Goal: Entertainment & Leisure: Consume media (video, audio)

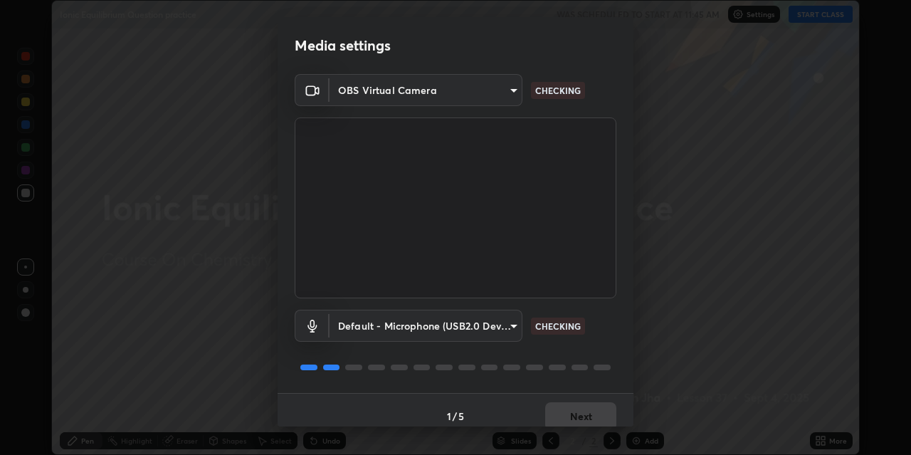
scroll to position [12, 0]
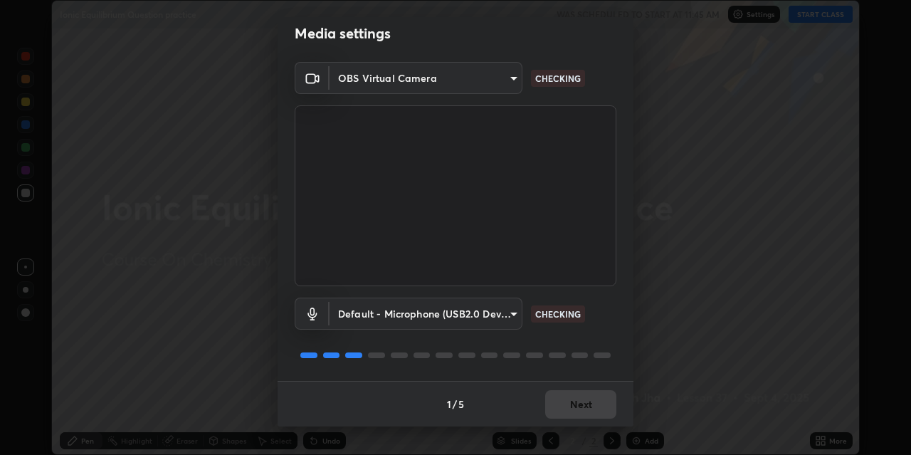
click at [583, 403] on div "1 / 5 Next" at bounding box center [456, 404] width 356 height 46
click at [582, 402] on div "1 / 5 Next" at bounding box center [456, 404] width 356 height 46
click at [582, 404] on div "1 / 5 Next" at bounding box center [456, 404] width 356 height 46
click at [583, 405] on div "1 / 5 Next" at bounding box center [456, 404] width 356 height 46
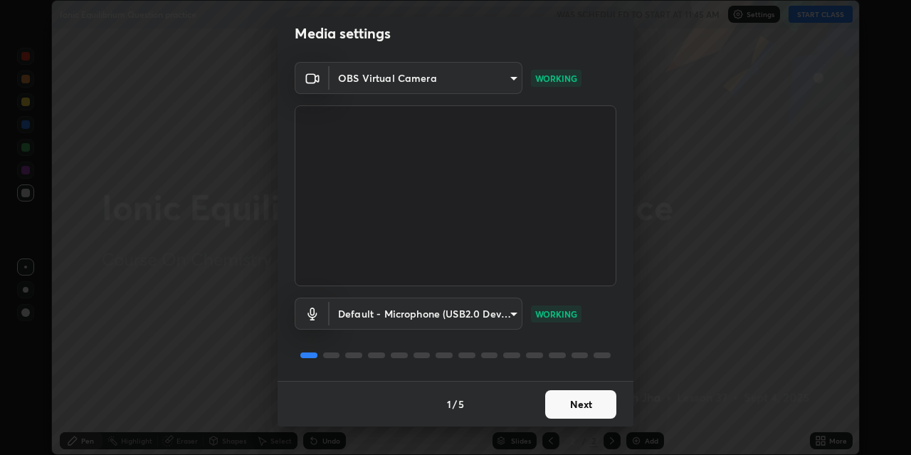
click at [584, 401] on button "Next" at bounding box center [580, 404] width 71 height 28
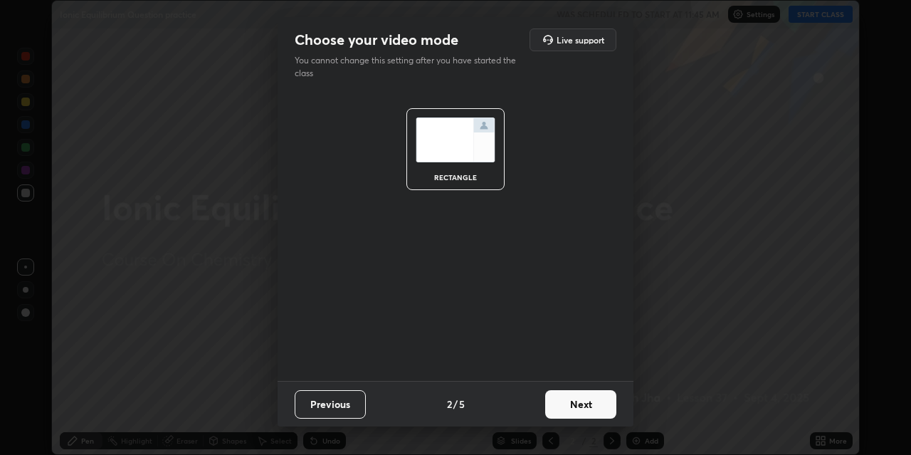
scroll to position [0, 0]
click at [580, 405] on button "Next" at bounding box center [580, 404] width 71 height 28
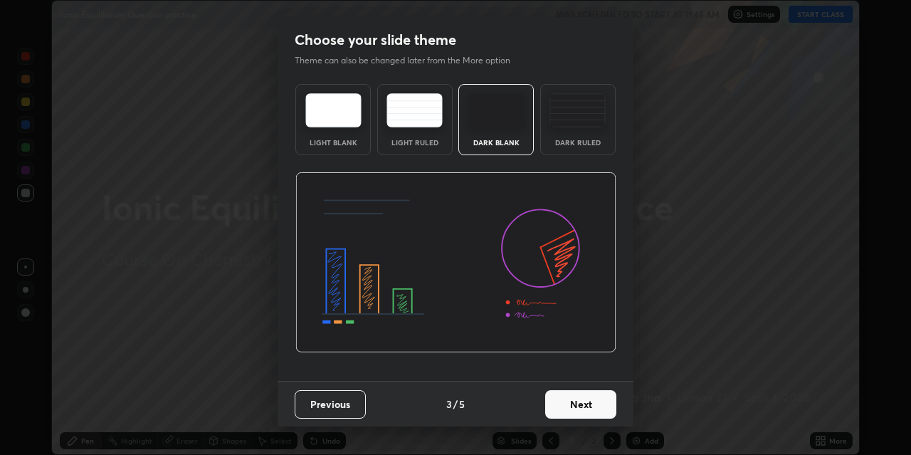
click at [578, 404] on button "Next" at bounding box center [580, 404] width 71 height 28
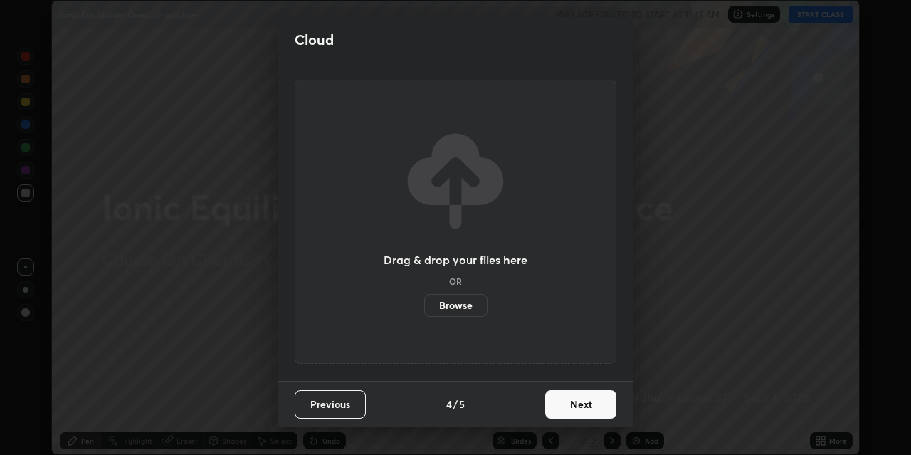
click at [581, 400] on button "Next" at bounding box center [580, 404] width 71 height 28
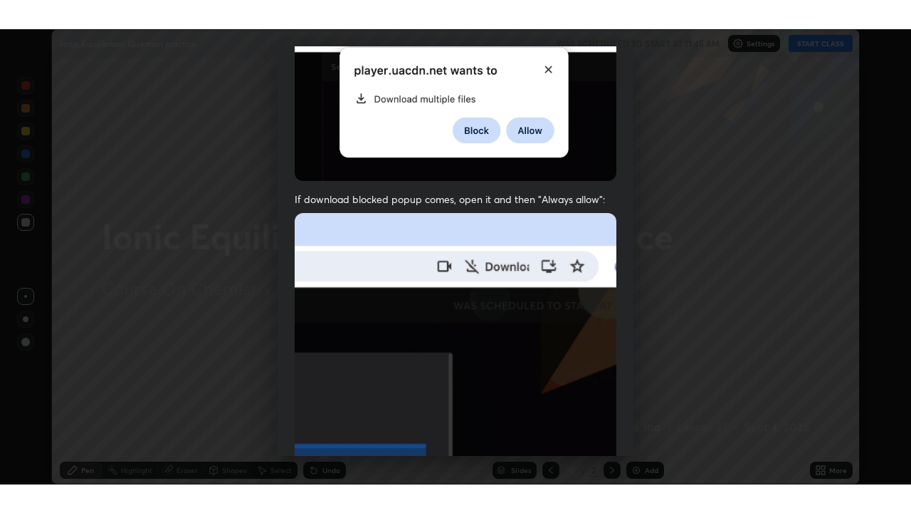
scroll to position [303, 0]
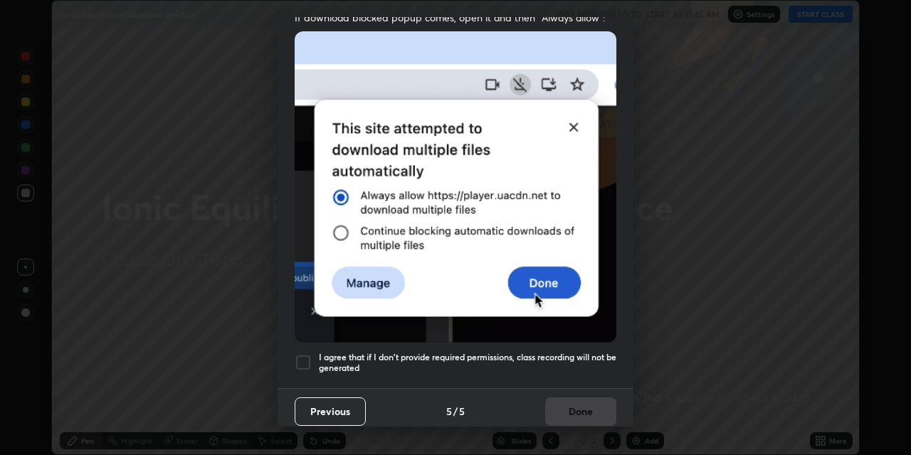
click at [304, 354] on div at bounding box center [303, 362] width 17 height 17
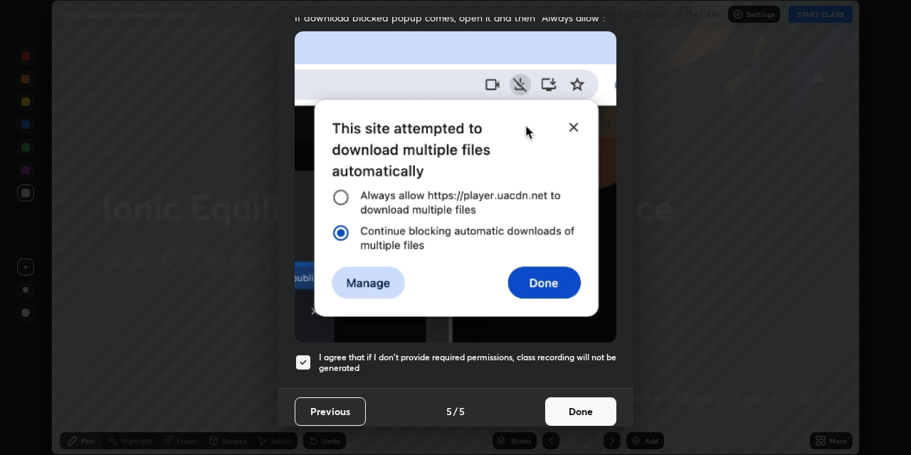
click at [585, 404] on button "Done" at bounding box center [580, 411] width 71 height 28
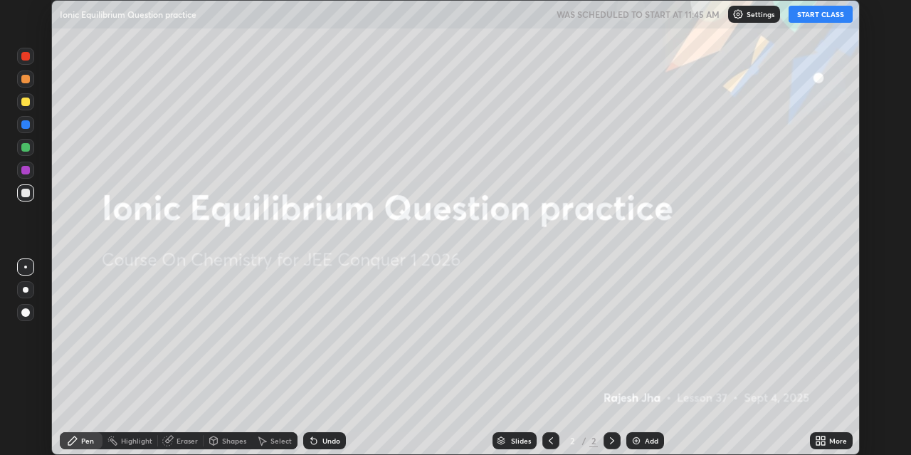
click at [825, 18] on button "START CLASS" at bounding box center [821, 14] width 64 height 17
click at [828, 442] on div "More" at bounding box center [831, 440] width 43 height 17
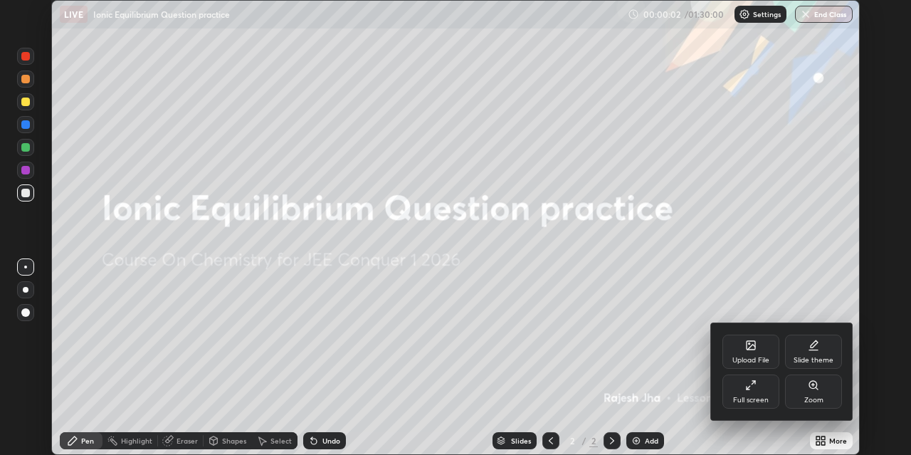
click at [762, 394] on div "Full screen" at bounding box center [751, 392] width 57 height 34
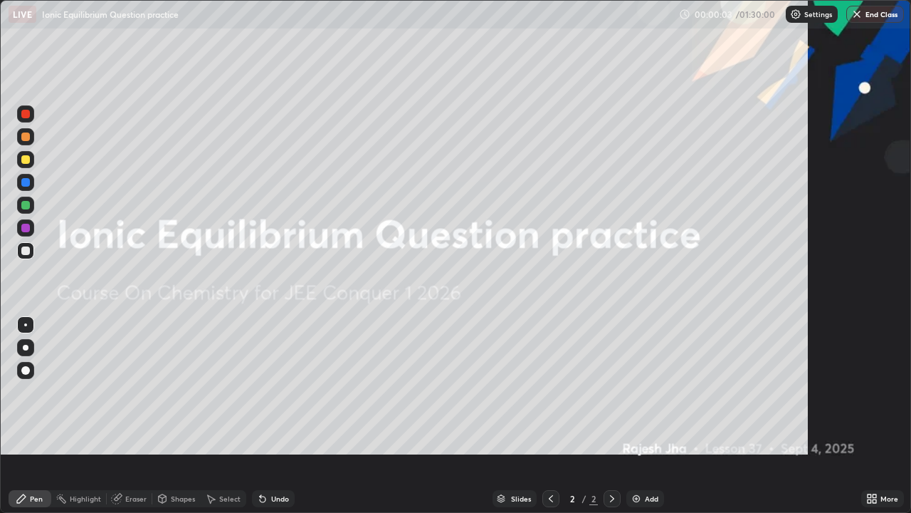
scroll to position [513, 911]
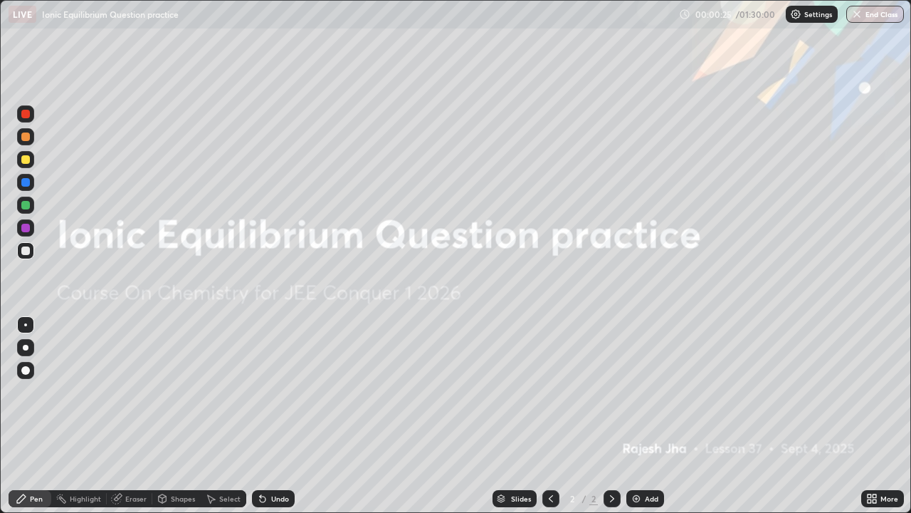
click at [654, 454] on div "Add" at bounding box center [652, 498] width 14 height 7
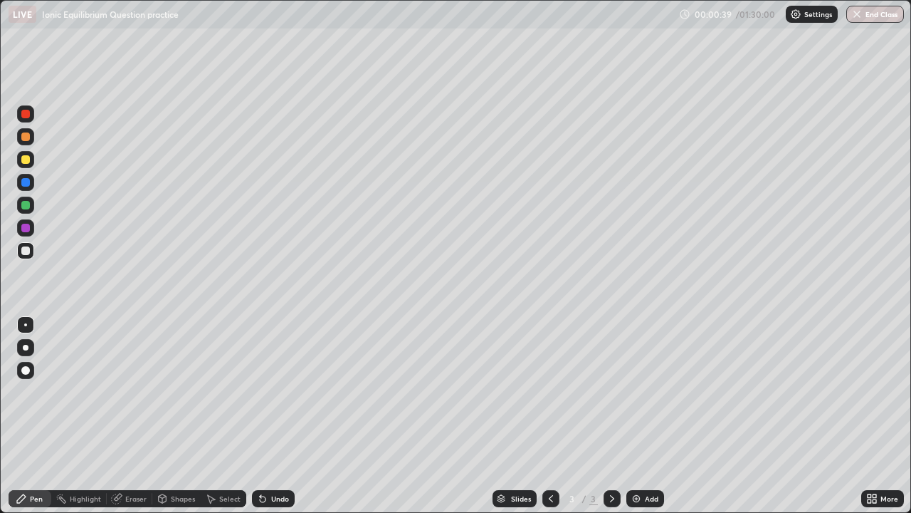
click at [26, 367] on div at bounding box center [25, 370] width 9 height 9
click at [26, 161] on div at bounding box center [25, 159] width 9 height 9
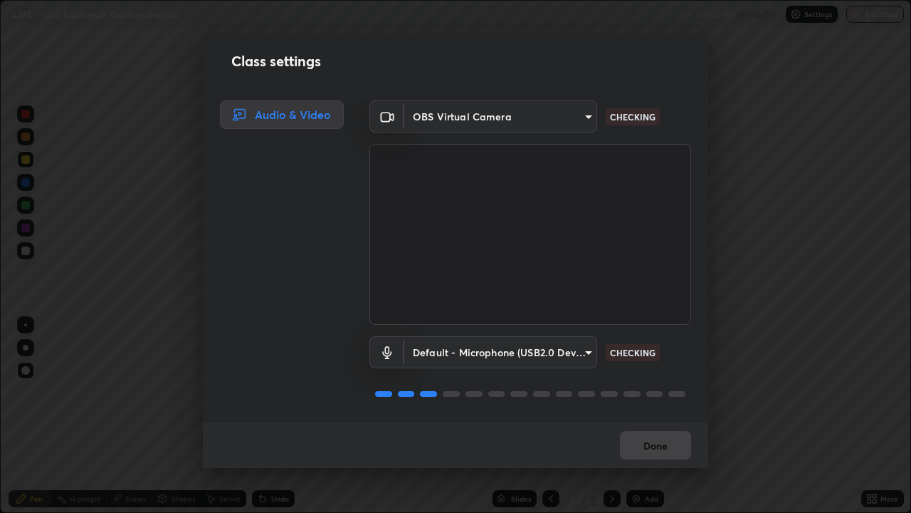
click at [659, 446] on div "Done" at bounding box center [456, 445] width 506 height 46
click at [659, 447] on div "Done" at bounding box center [456, 445] width 506 height 46
click at [656, 447] on div "Done" at bounding box center [456, 445] width 506 height 46
click at [654, 443] on div "Done" at bounding box center [456, 445] width 506 height 46
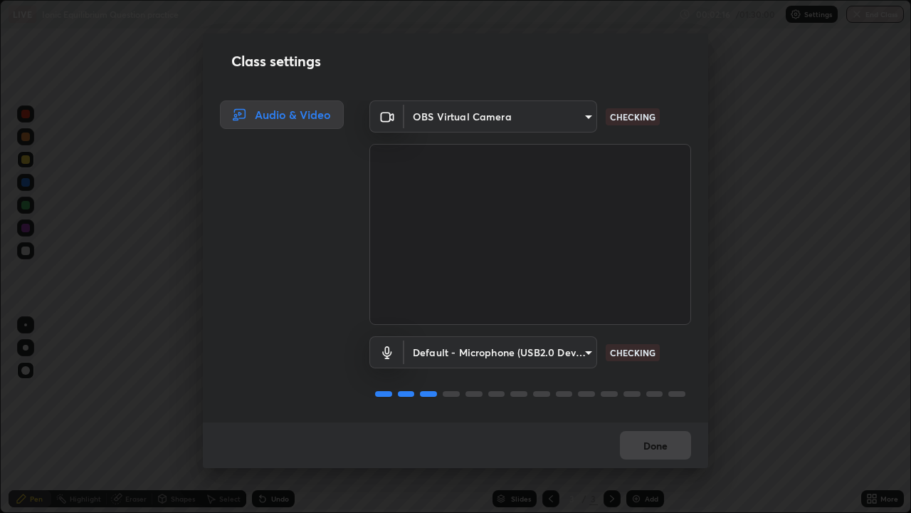
click at [657, 447] on button "Done" at bounding box center [655, 445] width 71 height 28
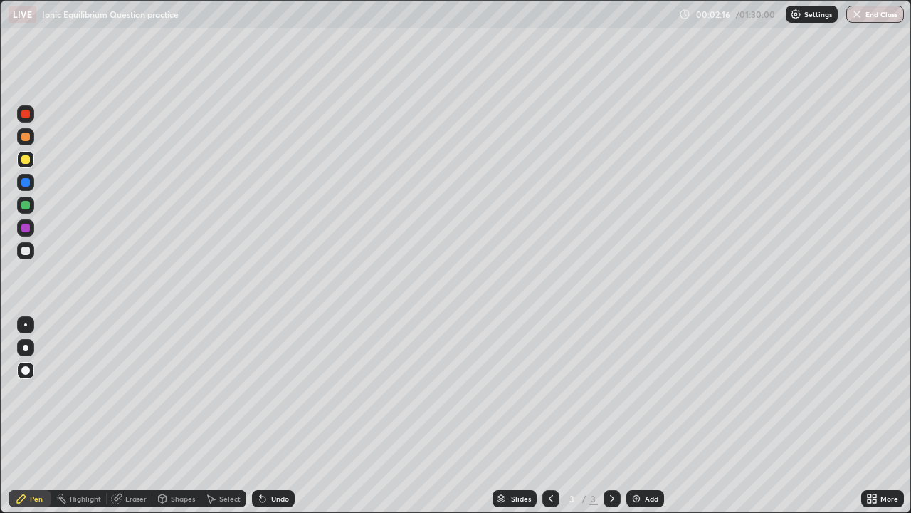
click at [657, 447] on button "Done" at bounding box center [655, 445] width 71 height 28
click at [125, 454] on div "Eraser" at bounding box center [135, 498] width 21 height 7
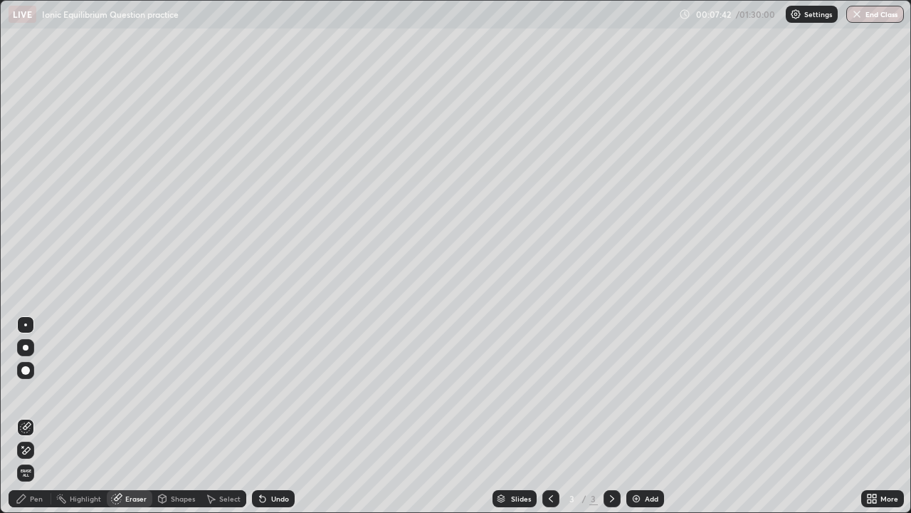
click at [38, 454] on div "Pen" at bounding box center [30, 498] width 43 height 17
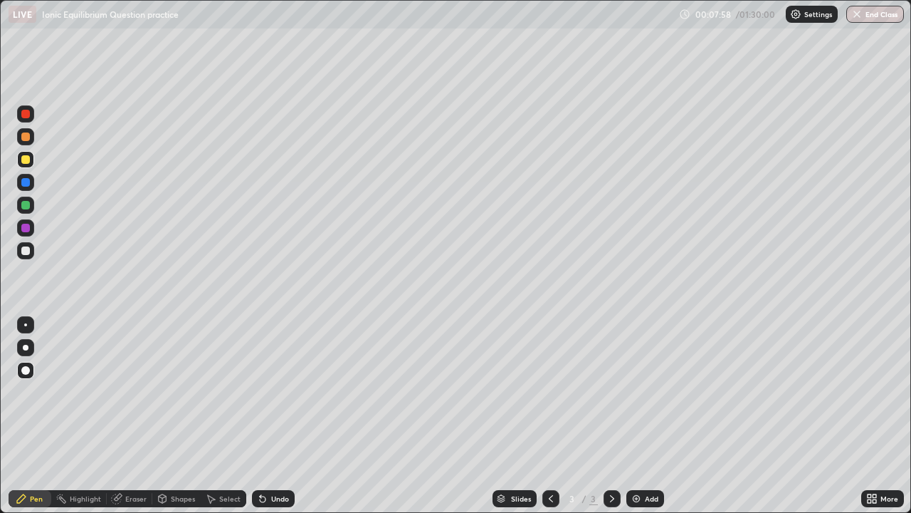
click at [26, 250] on div at bounding box center [25, 250] width 9 height 9
click at [639, 454] on div "Add" at bounding box center [646, 498] width 38 height 17
click at [27, 157] on div at bounding box center [25, 159] width 9 height 9
click at [131, 454] on div "Eraser" at bounding box center [135, 498] width 21 height 7
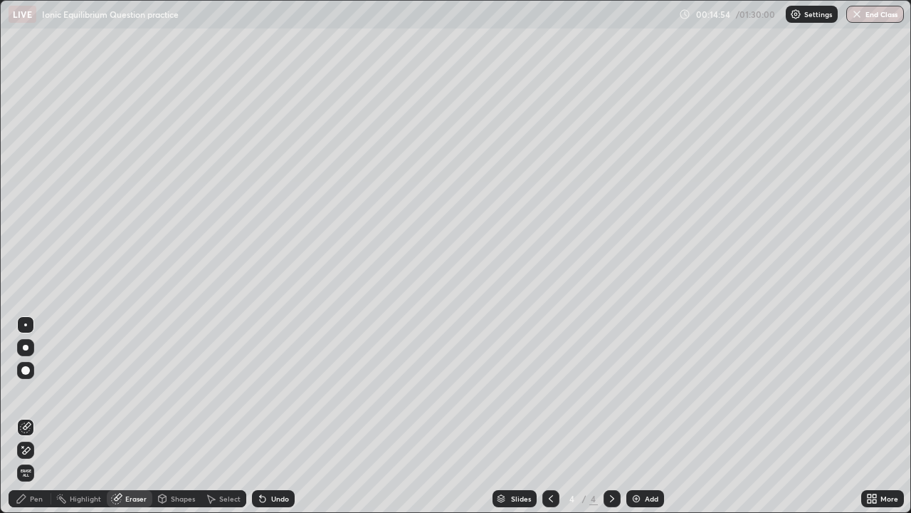
click at [35, 454] on div "Pen" at bounding box center [30, 498] width 43 height 17
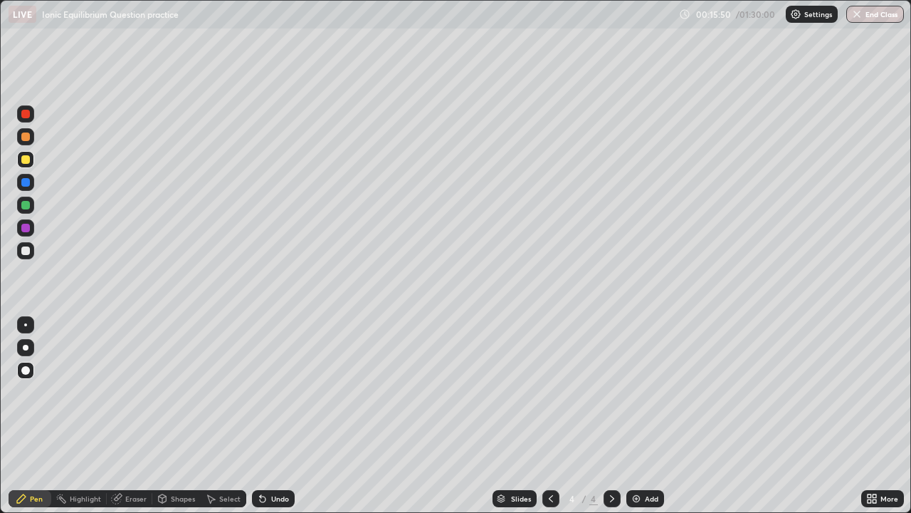
click at [142, 454] on div "Eraser" at bounding box center [135, 498] width 21 height 7
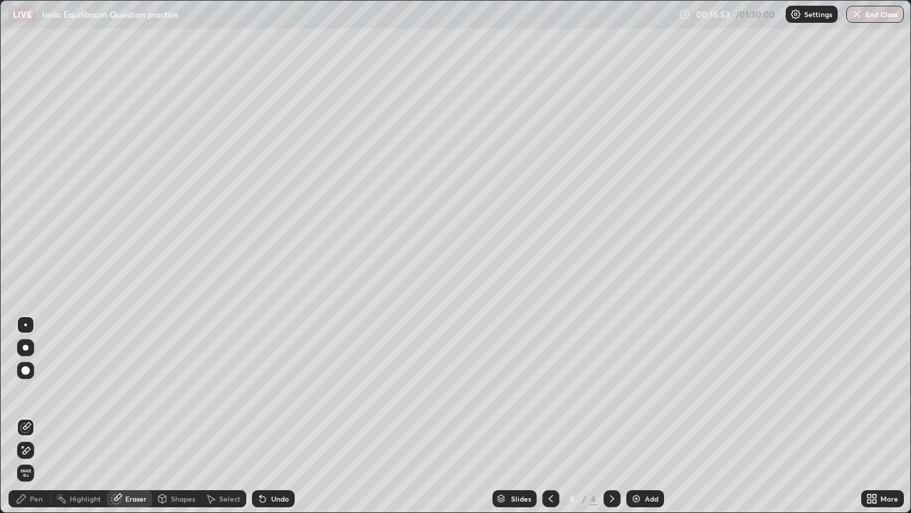
click at [48, 454] on div "Pen" at bounding box center [30, 498] width 43 height 17
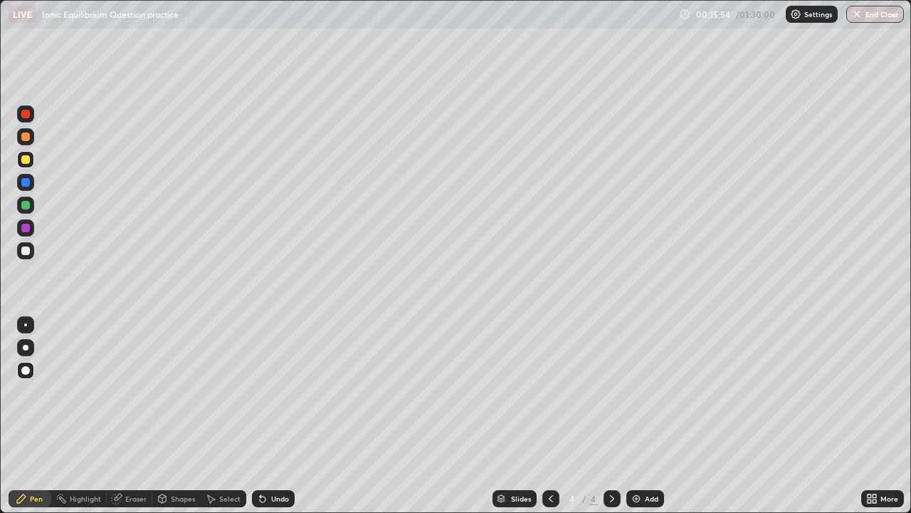
click at [131, 454] on div "Eraser" at bounding box center [135, 498] width 21 height 7
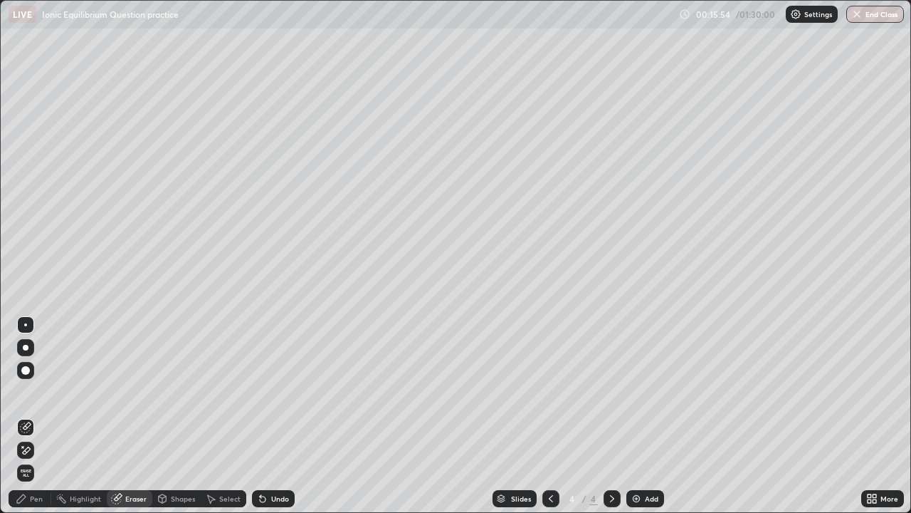
click at [31, 449] on icon at bounding box center [25, 450] width 11 height 12
click at [46, 454] on div "Pen" at bounding box center [30, 498] width 43 height 17
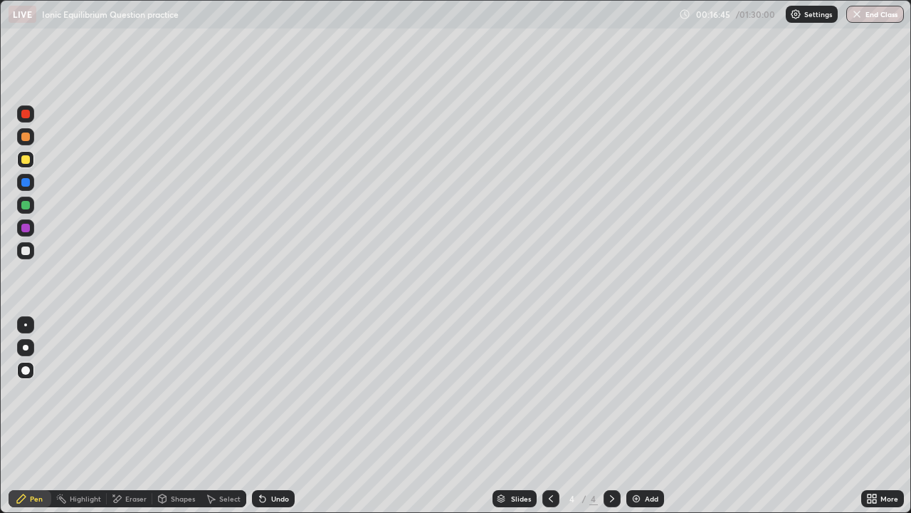
click at [146, 454] on div "Eraser" at bounding box center [130, 498] width 46 height 17
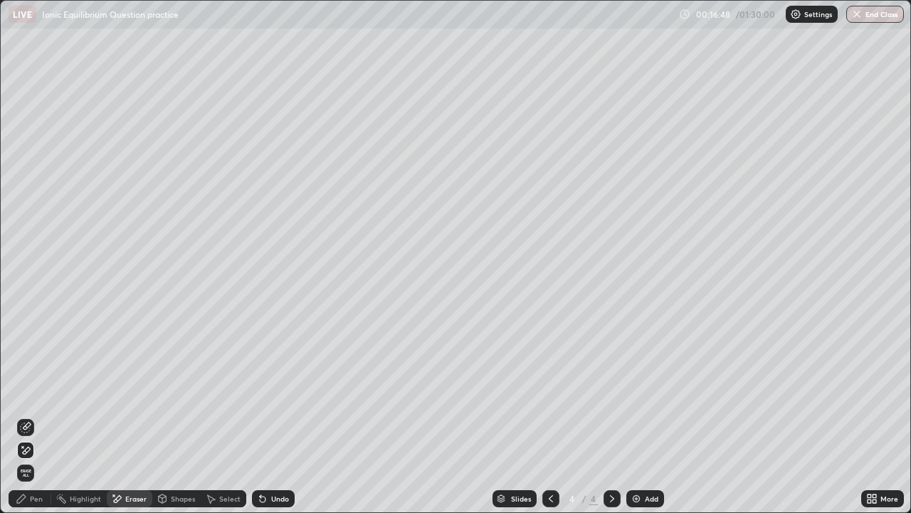
click at [43, 454] on div "Pen" at bounding box center [30, 498] width 43 height 17
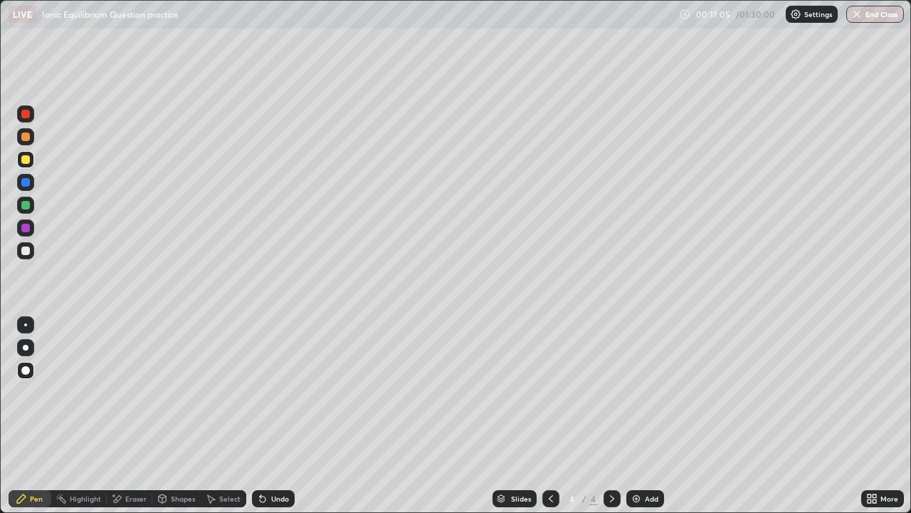
click at [647, 454] on div "Add" at bounding box center [646, 498] width 38 height 17
click at [132, 454] on div "Eraser" at bounding box center [130, 498] width 46 height 17
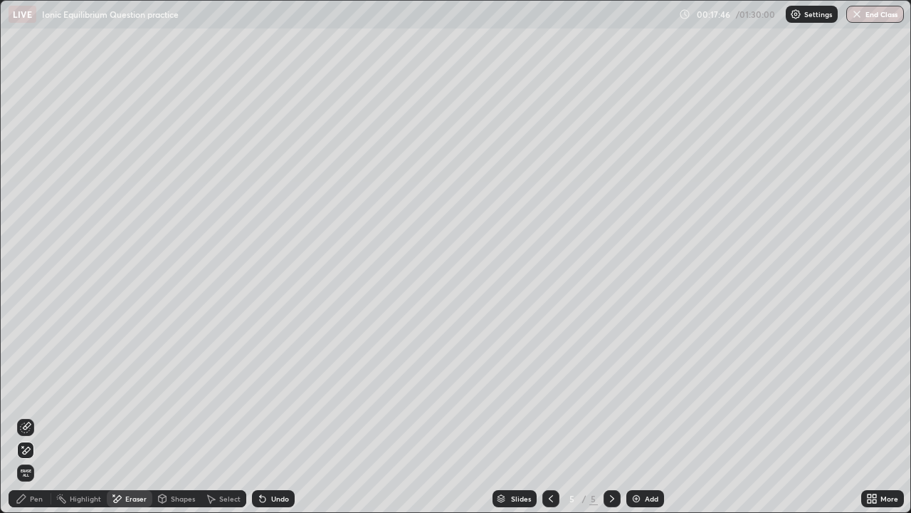
click at [43, 454] on div "Pen" at bounding box center [30, 498] width 43 height 17
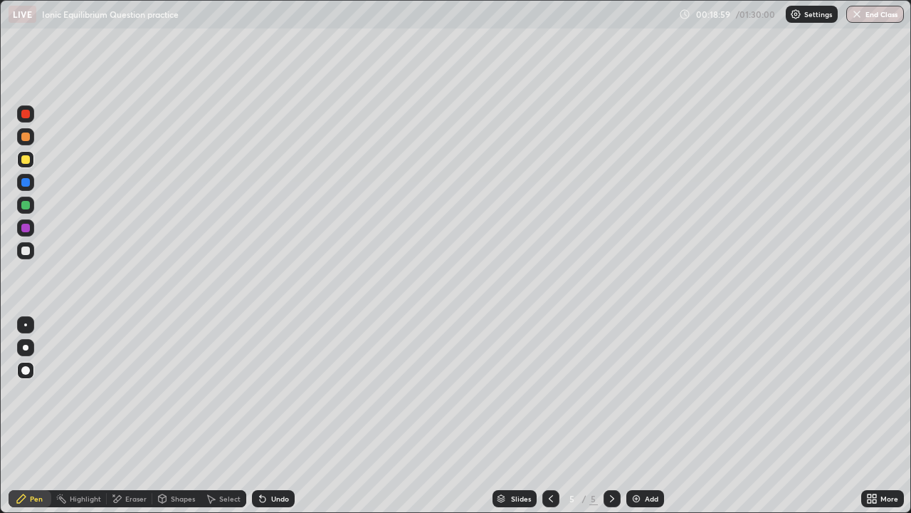
click at [550, 454] on icon at bounding box center [550, 498] width 11 height 11
click at [611, 454] on icon at bounding box center [612, 498] width 11 height 11
click at [631, 454] on img at bounding box center [636, 498] width 11 height 11
click at [24, 249] on div at bounding box center [25, 250] width 9 height 9
click at [22, 135] on div at bounding box center [25, 136] width 9 height 9
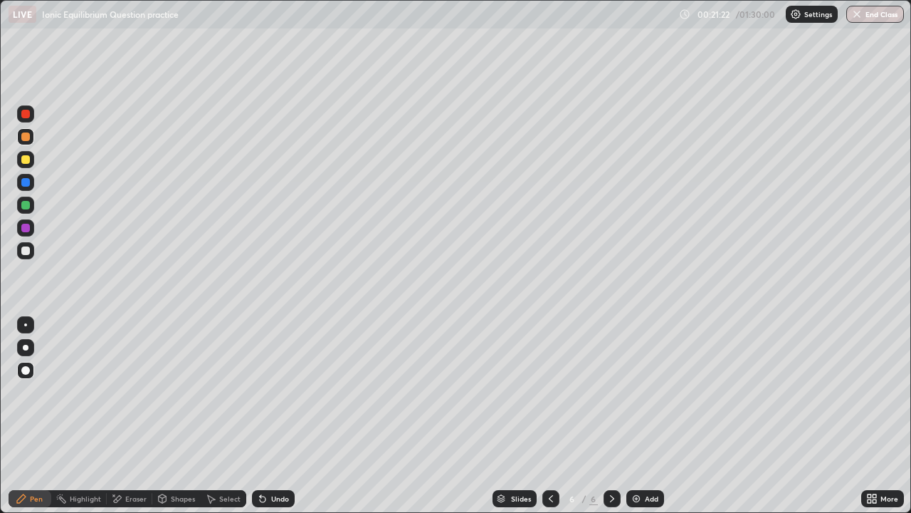
click at [134, 454] on div "Eraser" at bounding box center [130, 498] width 46 height 17
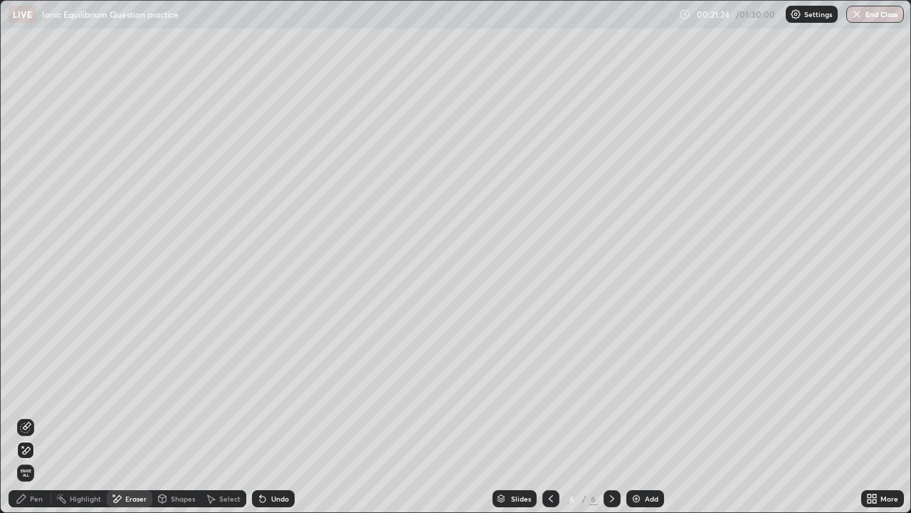
click at [57, 454] on circle at bounding box center [56, 496] width 1 height 1
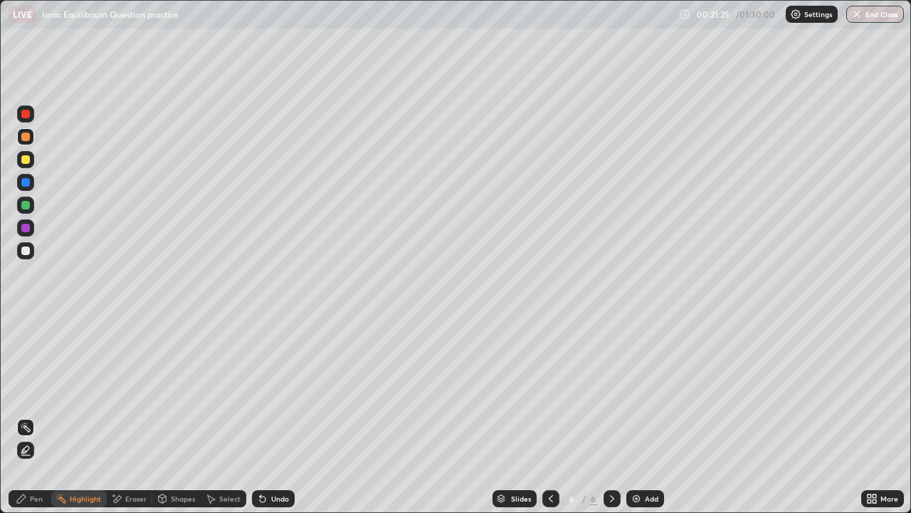
click at [41, 454] on div "Pen" at bounding box center [36, 498] width 13 height 7
click at [23, 204] on div at bounding box center [25, 205] width 9 height 9
click at [637, 454] on img at bounding box center [636, 498] width 11 height 11
click at [27, 251] on div at bounding box center [25, 250] width 9 height 9
click at [24, 137] on div at bounding box center [25, 136] width 9 height 9
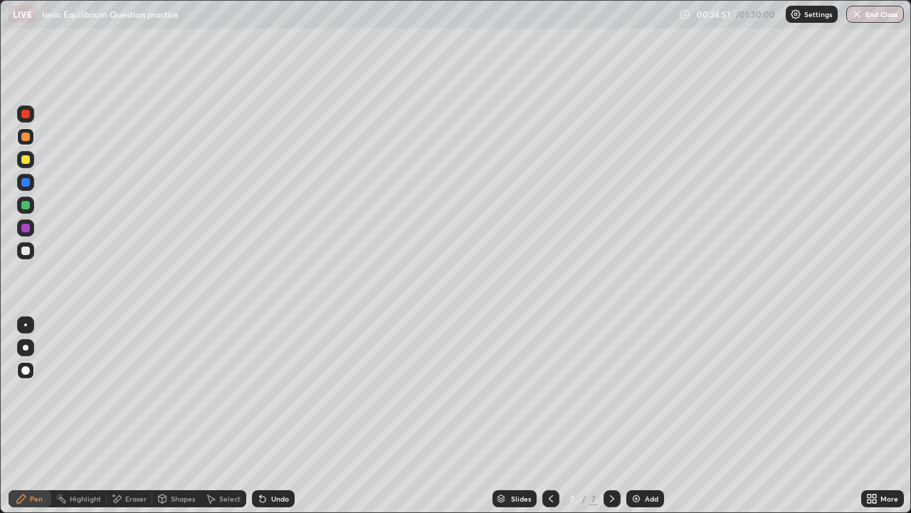
click at [33, 249] on div at bounding box center [25, 250] width 17 height 17
click at [649, 454] on div "Add" at bounding box center [646, 498] width 38 height 17
click at [639, 454] on img at bounding box center [636, 498] width 11 height 11
click at [647, 454] on div "Add" at bounding box center [652, 498] width 14 height 7
click at [23, 197] on div at bounding box center [25, 205] width 17 height 17
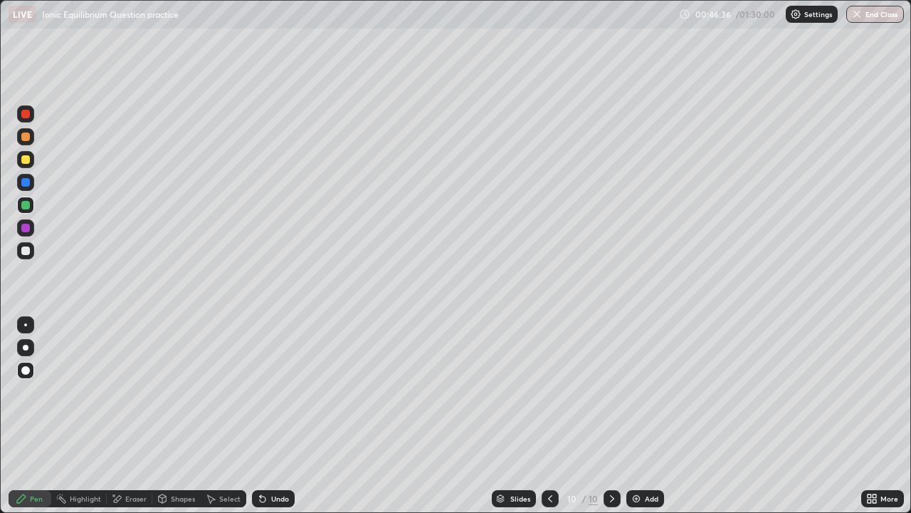
click at [122, 454] on div "Eraser" at bounding box center [130, 498] width 46 height 17
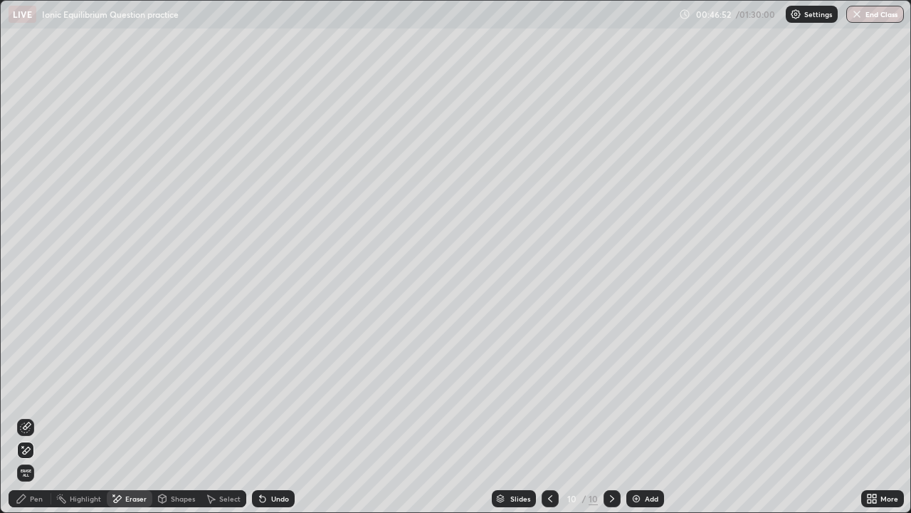
click at [46, 454] on div "Pen" at bounding box center [30, 498] width 43 height 17
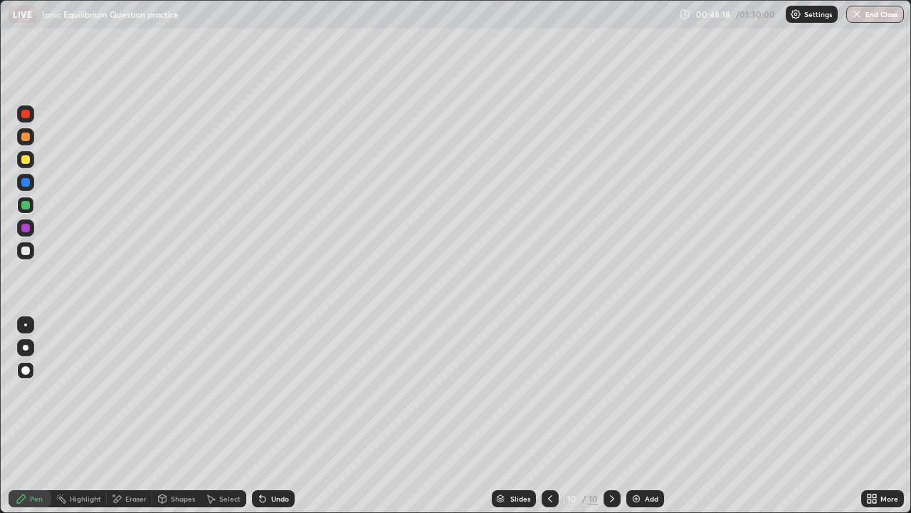
click at [28, 254] on div at bounding box center [25, 250] width 9 height 9
click at [27, 142] on div at bounding box center [25, 136] width 17 height 17
click at [643, 454] on div "Add" at bounding box center [646, 498] width 38 height 17
click at [26, 248] on div at bounding box center [25, 250] width 9 height 9
click at [135, 454] on div "Eraser" at bounding box center [130, 498] width 46 height 17
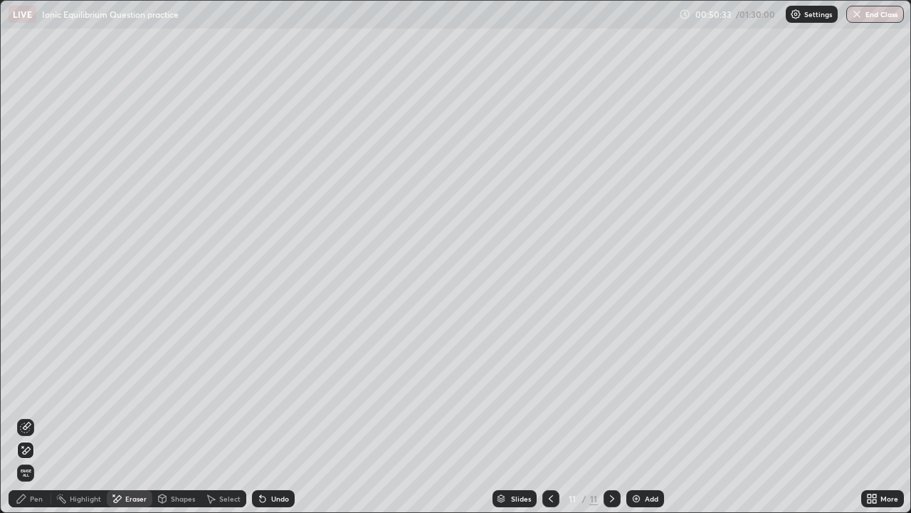
click at [38, 454] on div "Pen" at bounding box center [36, 498] width 13 height 7
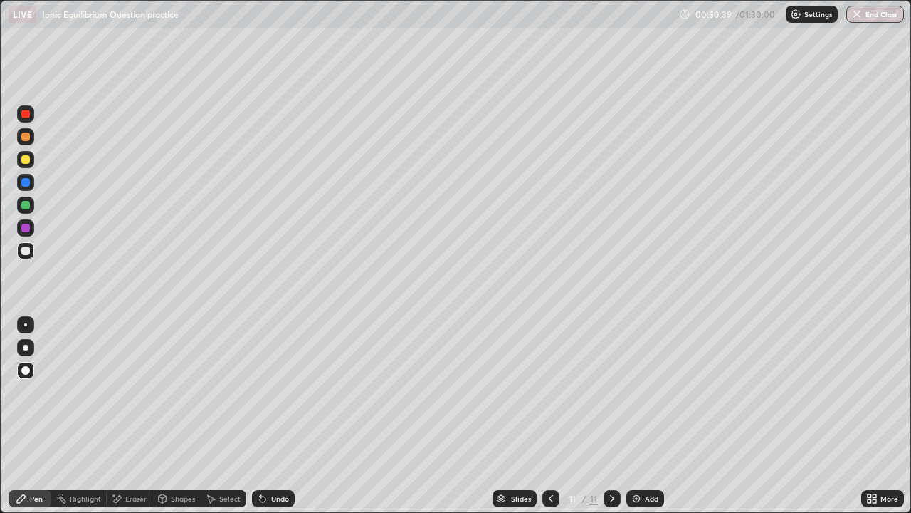
click at [26, 160] on div at bounding box center [25, 159] width 9 height 9
click at [121, 454] on icon at bounding box center [116, 499] width 11 height 12
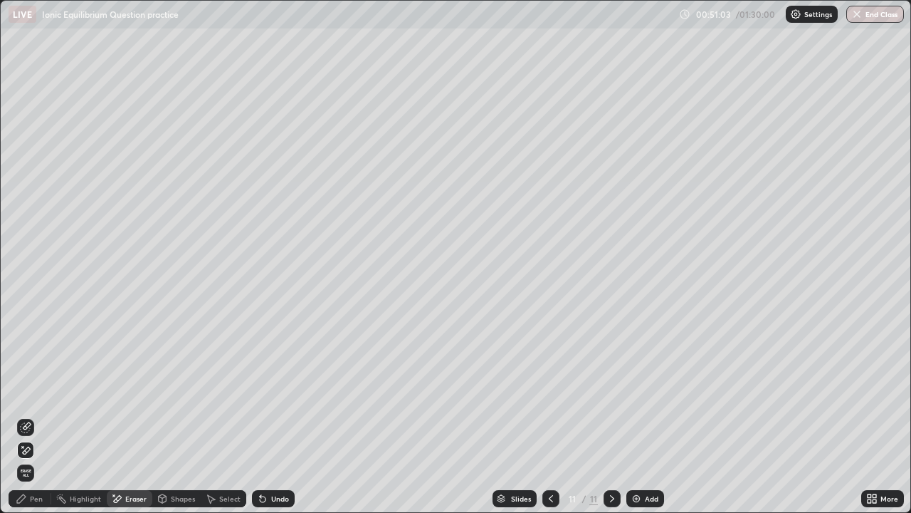
click at [41, 454] on div "Pen" at bounding box center [36, 498] width 13 height 7
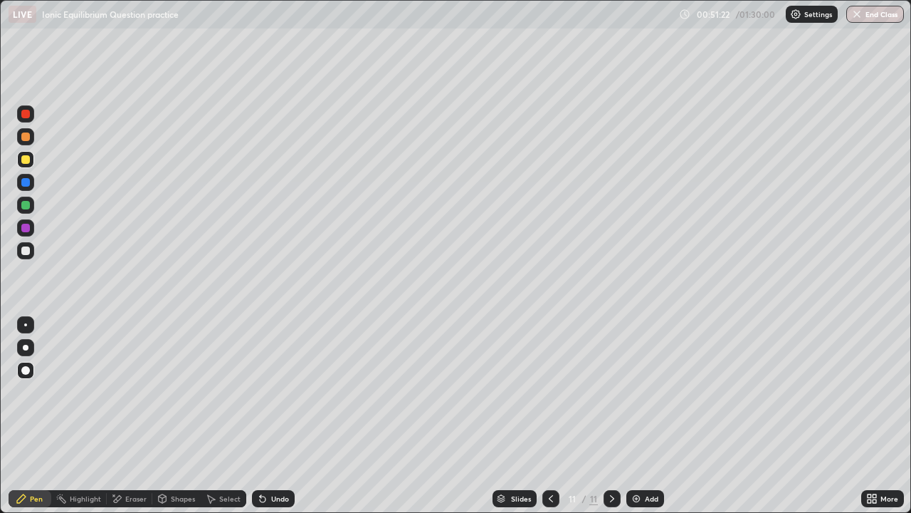
click at [26, 251] on div at bounding box center [25, 250] width 9 height 9
click at [283, 454] on div "Undo" at bounding box center [273, 498] width 43 height 17
click at [278, 454] on div "Undo" at bounding box center [273, 498] width 43 height 17
click at [27, 135] on div at bounding box center [25, 136] width 9 height 9
click at [645, 454] on div "Add" at bounding box center [652, 498] width 14 height 7
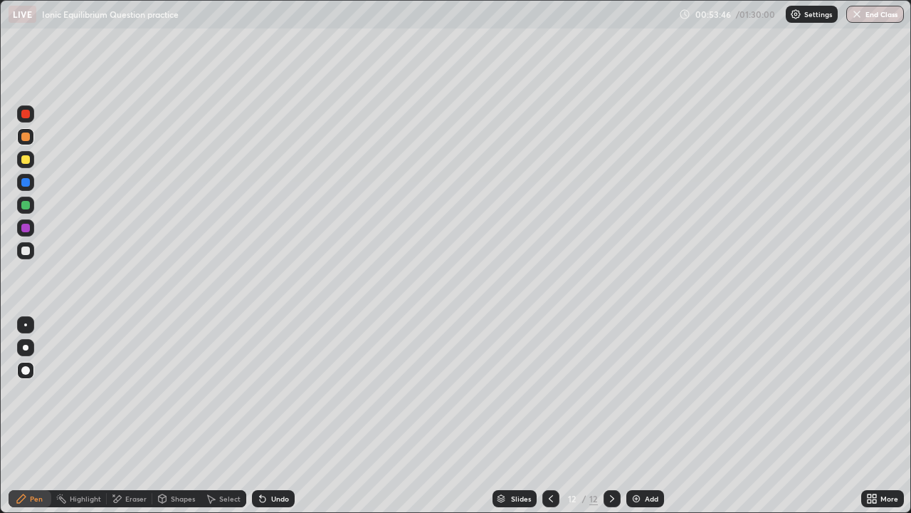
click at [28, 247] on div at bounding box center [25, 250] width 9 height 9
click at [26, 160] on div at bounding box center [25, 159] width 9 height 9
click at [136, 454] on div "Eraser" at bounding box center [130, 498] width 46 height 17
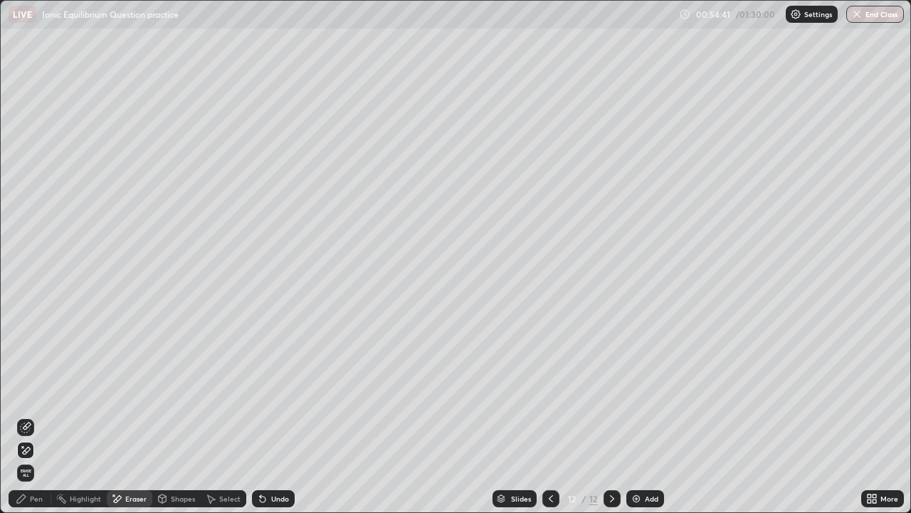
click at [41, 454] on div "Pen" at bounding box center [30, 498] width 43 height 17
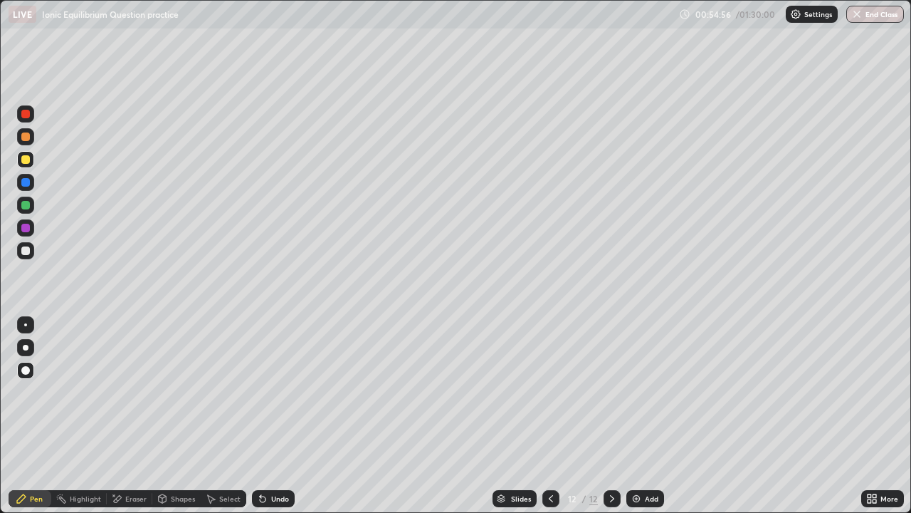
click at [550, 454] on icon at bounding box center [550, 498] width 11 height 11
click at [548, 454] on icon at bounding box center [550, 498] width 11 height 11
click at [610, 454] on icon at bounding box center [612, 498] width 11 height 11
click at [610, 454] on icon at bounding box center [612, 498] width 4 height 7
click at [550, 454] on icon at bounding box center [550, 498] width 11 height 11
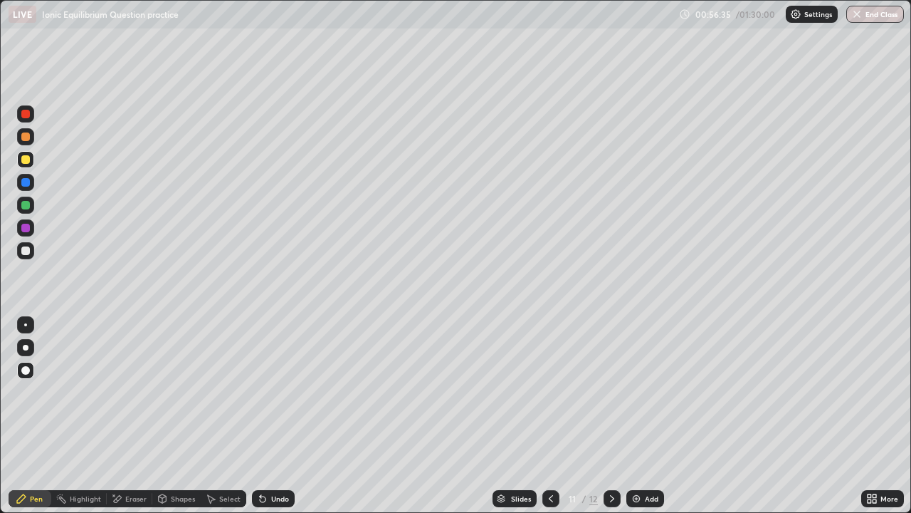
click at [24, 454] on div at bounding box center [25, 398] width 23 height 171
click at [636, 454] on img at bounding box center [636, 498] width 11 height 11
click at [26, 206] on div at bounding box center [25, 205] width 9 height 9
click at [25, 253] on div at bounding box center [25, 250] width 9 height 9
click at [29, 138] on div at bounding box center [25, 136] width 9 height 9
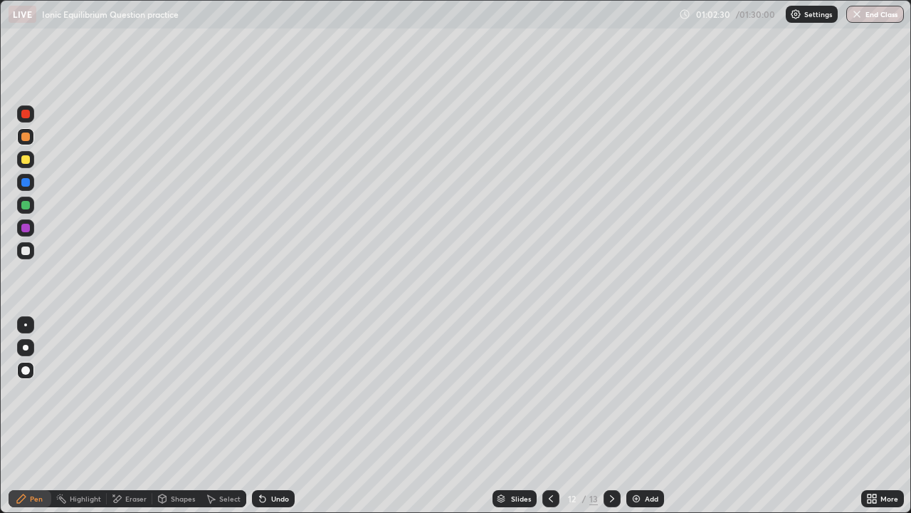
click at [33, 255] on div at bounding box center [25, 250] width 17 height 17
click at [131, 454] on div "Eraser" at bounding box center [135, 498] width 21 height 7
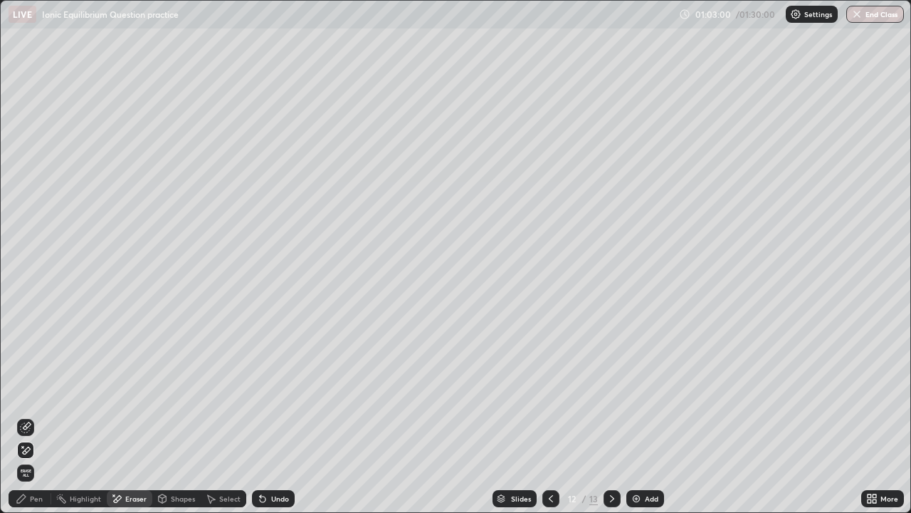
click at [43, 454] on div "Pen" at bounding box center [30, 498] width 43 height 17
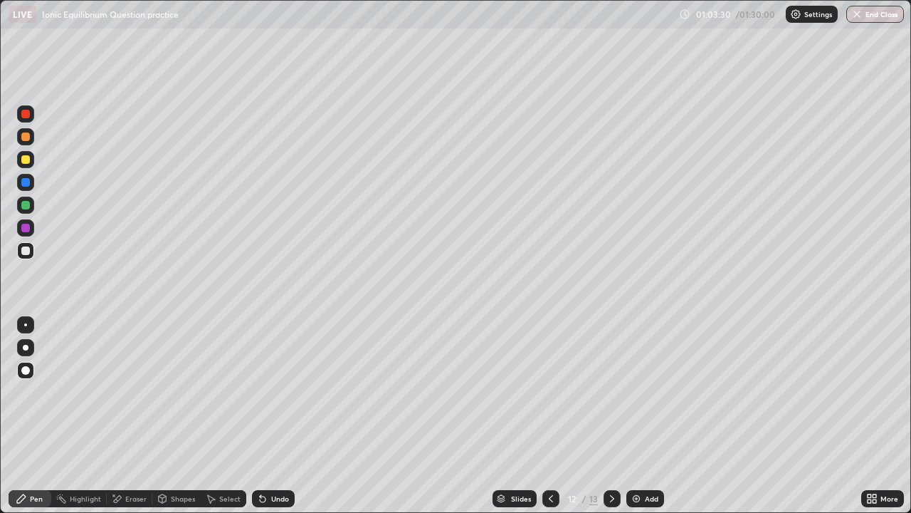
click at [138, 454] on div "Eraser" at bounding box center [135, 498] width 21 height 7
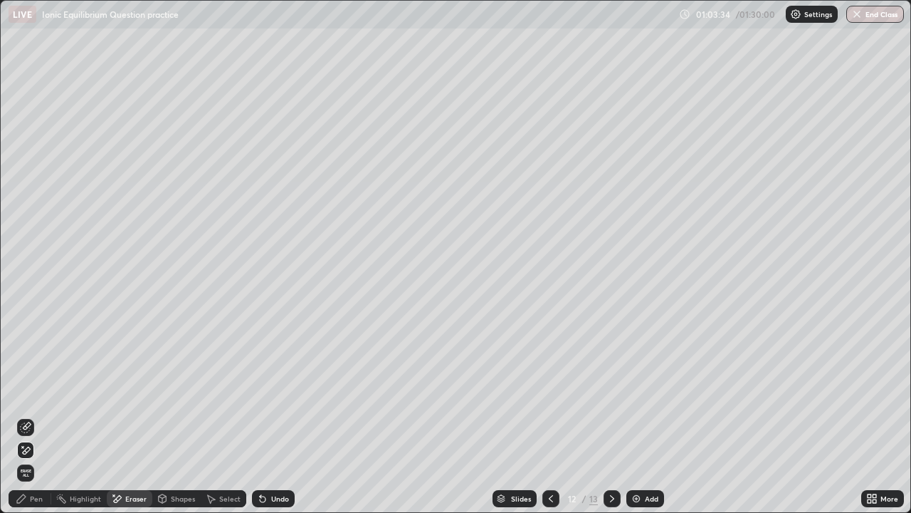
click at [45, 454] on div "Pen" at bounding box center [30, 498] width 43 height 17
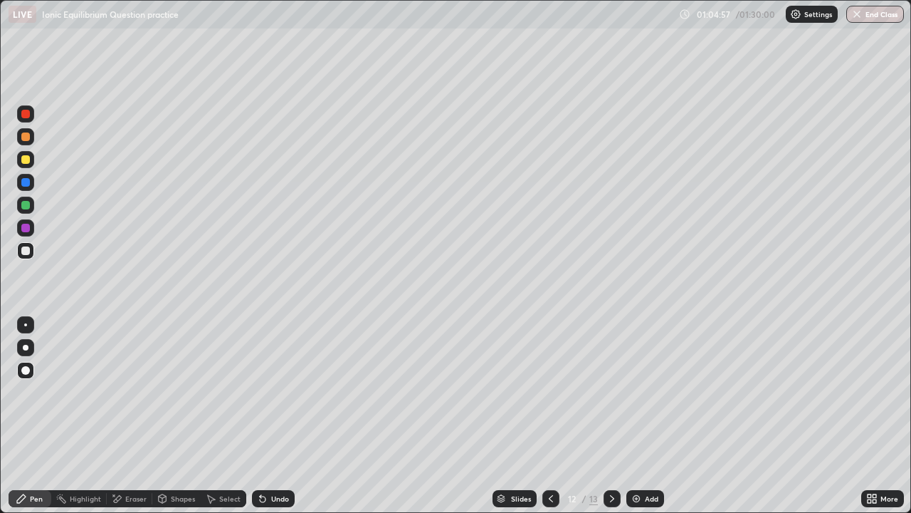
click at [641, 454] on div "Add" at bounding box center [646, 498] width 38 height 17
click at [26, 160] on div at bounding box center [25, 159] width 9 height 9
click at [26, 251] on div at bounding box center [25, 250] width 9 height 9
click at [23, 202] on div at bounding box center [25, 205] width 9 height 9
click at [26, 249] on div at bounding box center [25, 250] width 9 height 9
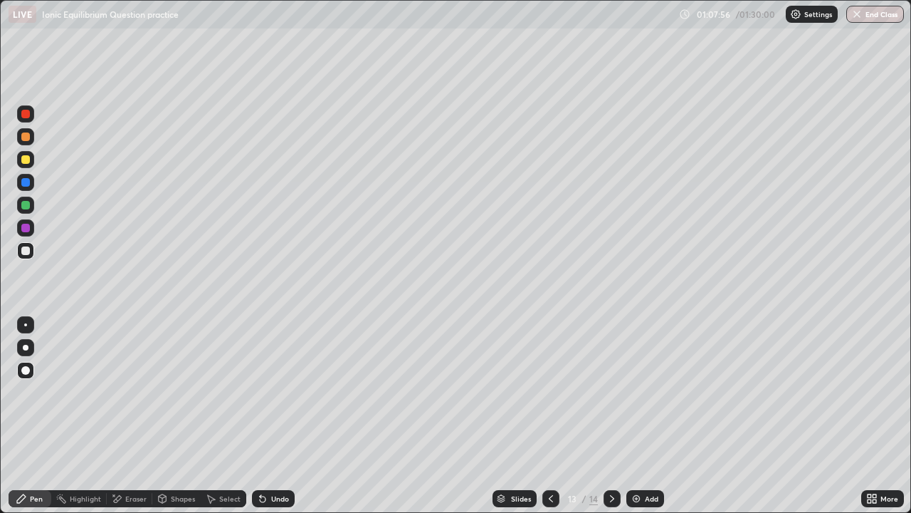
click at [138, 454] on div "Eraser" at bounding box center [135, 498] width 21 height 7
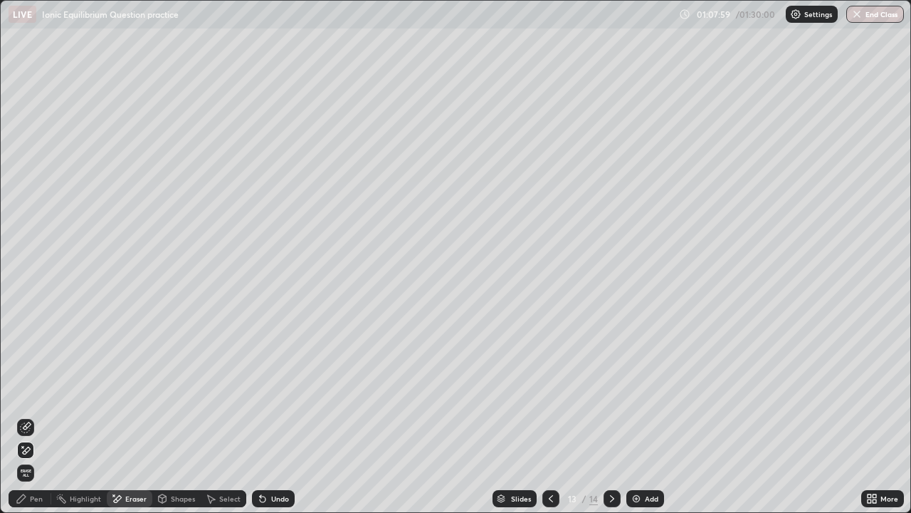
click at [44, 454] on div "Pen" at bounding box center [30, 498] width 43 height 17
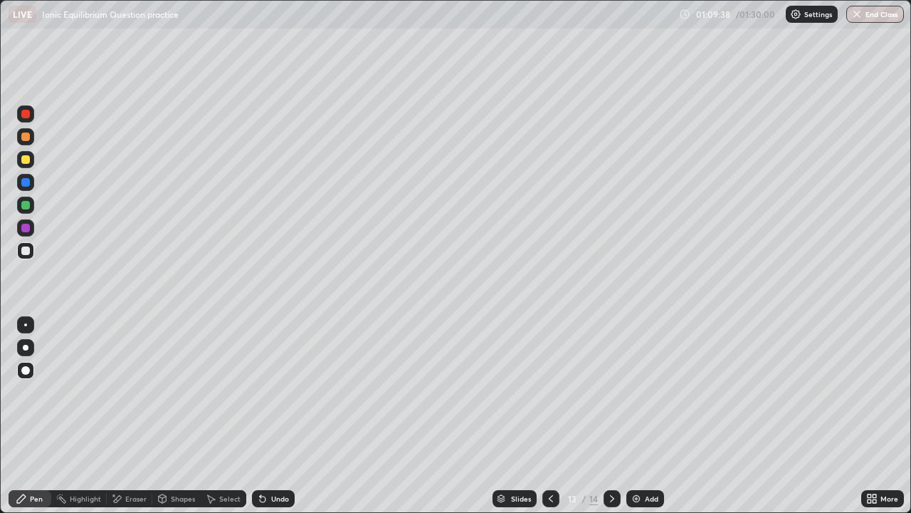
click at [24, 160] on div at bounding box center [25, 159] width 9 height 9
click at [549, 454] on icon at bounding box center [550, 498] width 11 height 11
click at [610, 454] on icon at bounding box center [612, 498] width 11 height 11
click at [24, 253] on div at bounding box center [25, 250] width 9 height 9
click at [549, 454] on icon at bounding box center [550, 498] width 11 height 11
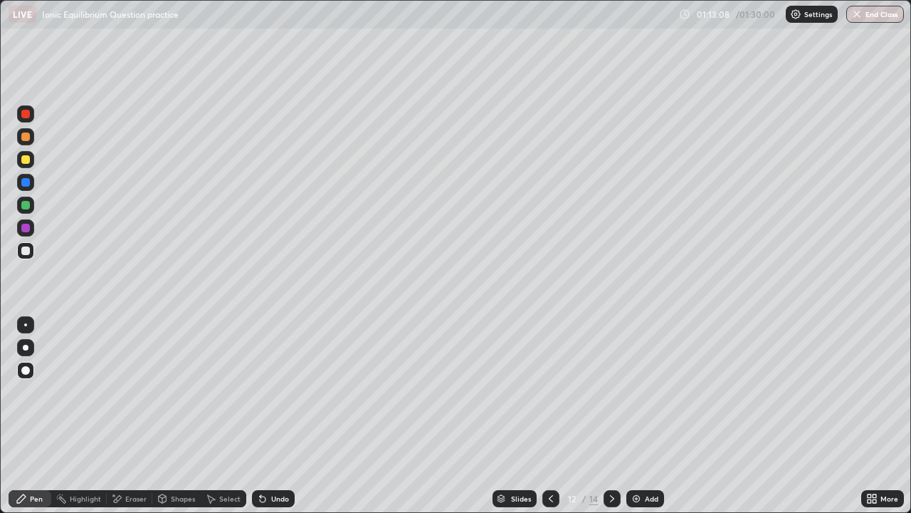
click at [610, 454] on icon at bounding box center [612, 498] width 11 height 11
click at [647, 454] on div "Add" at bounding box center [652, 498] width 14 height 7
click at [27, 179] on div at bounding box center [25, 182] width 9 height 9
click at [25, 161] on div at bounding box center [25, 159] width 9 height 9
click at [125, 454] on div "Eraser" at bounding box center [135, 498] width 21 height 7
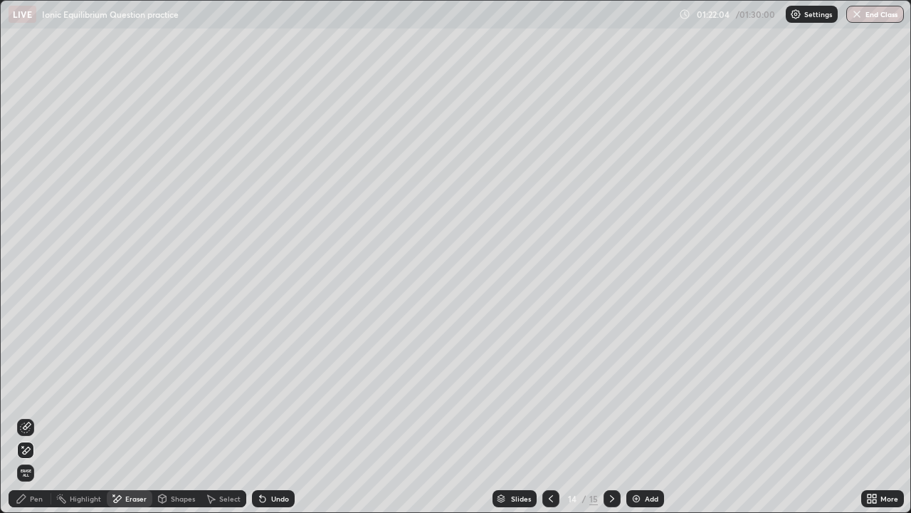
click at [44, 454] on div "Pen" at bounding box center [30, 498] width 43 height 17
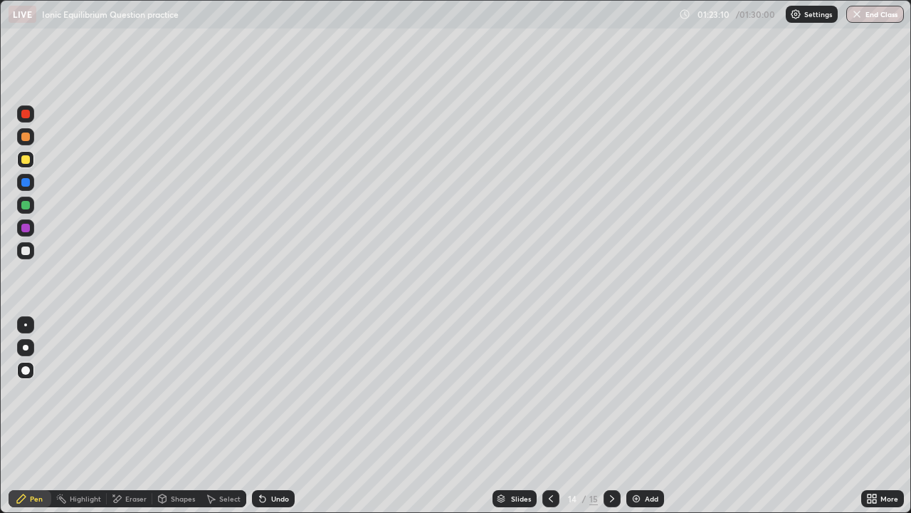
click at [126, 454] on div "Eraser" at bounding box center [135, 498] width 21 height 7
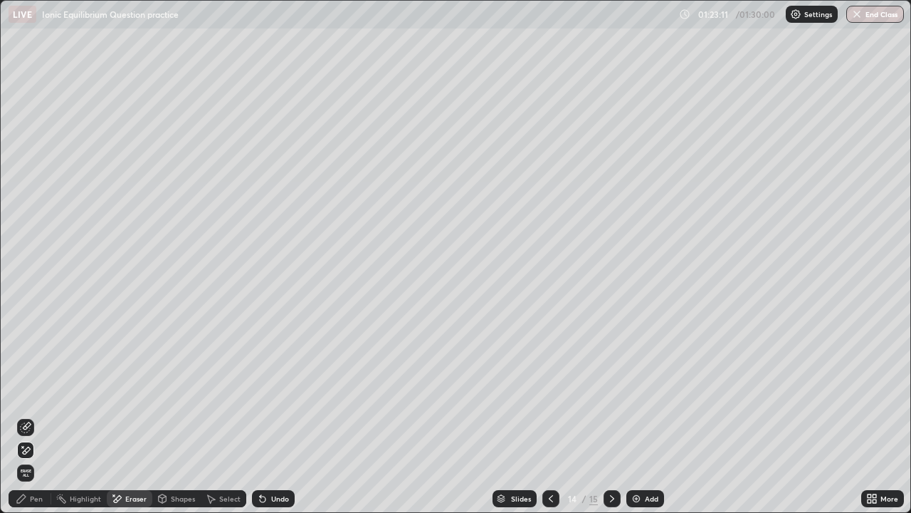
click at [38, 454] on div "Pen" at bounding box center [36, 498] width 13 height 7
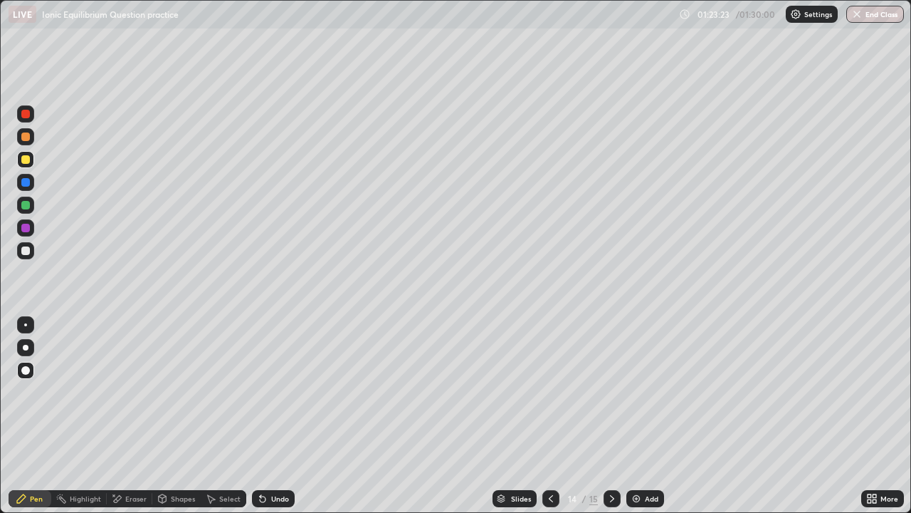
click at [120, 454] on icon at bounding box center [116, 499] width 11 height 12
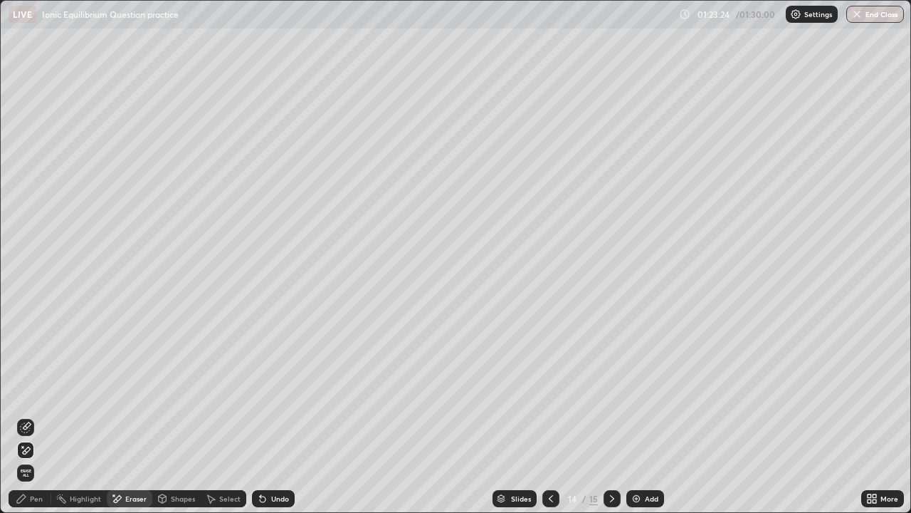
click at [42, 454] on div "Pen" at bounding box center [36, 498] width 13 height 7
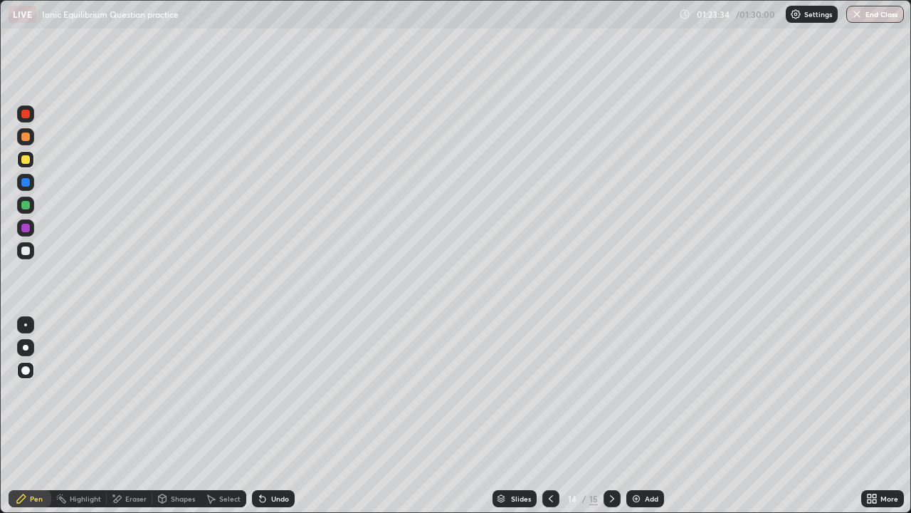
click at [137, 454] on div "Eraser" at bounding box center [130, 498] width 46 height 28
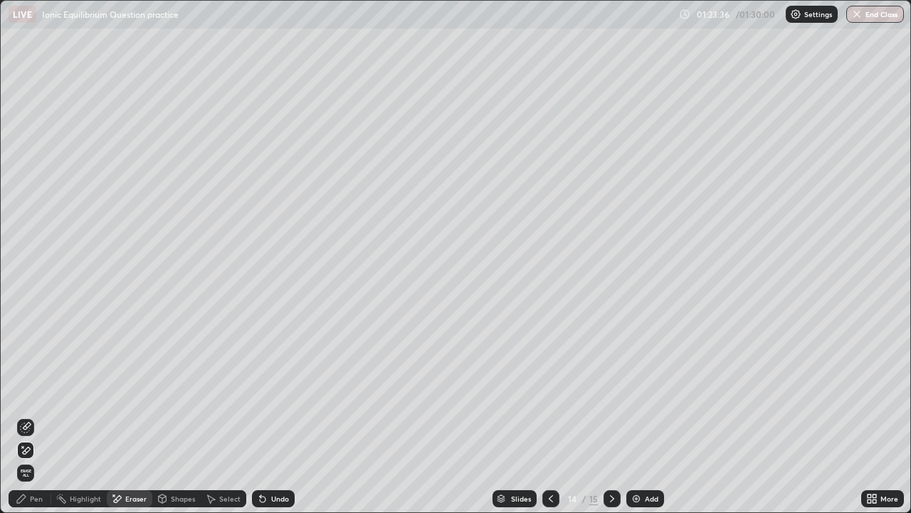
click at [38, 454] on div "Pen" at bounding box center [36, 498] width 13 height 7
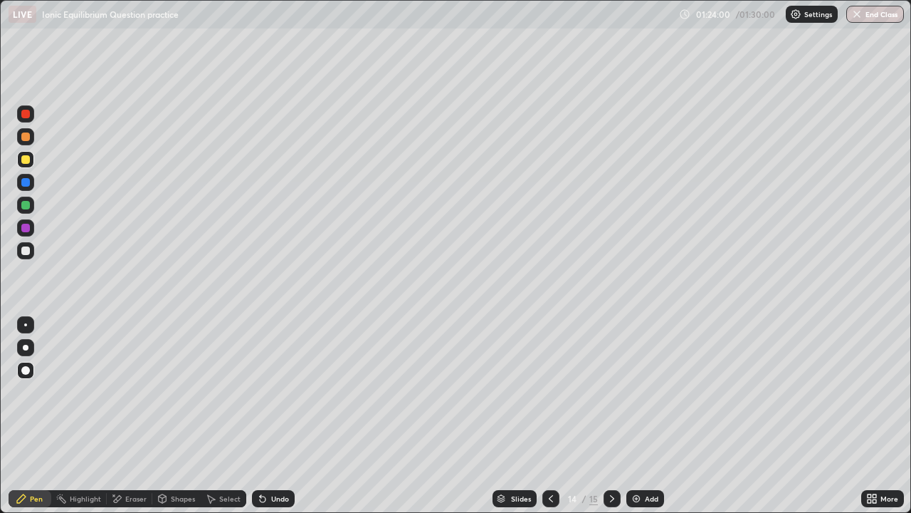
click at [614, 454] on icon at bounding box center [612, 498] width 11 height 11
click at [874, 12] on button "End Class" at bounding box center [876, 14] width 58 height 17
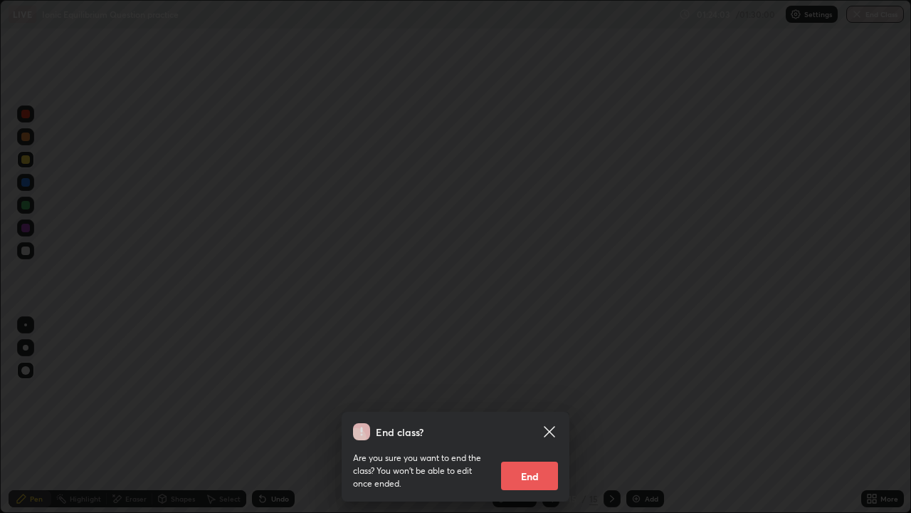
click at [526, 454] on button "End" at bounding box center [529, 475] width 57 height 28
